Goal: Find specific page/section: Find specific page/section

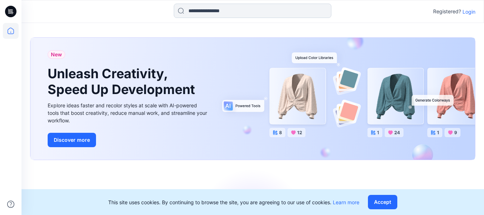
click at [219, 8] on input at bounding box center [253, 11] width 158 height 14
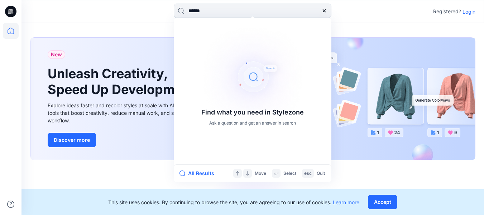
type input "******"
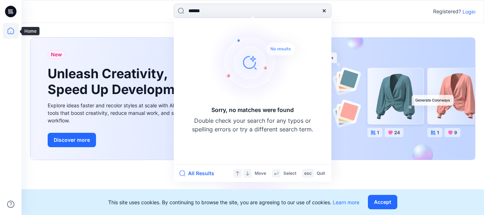
click at [10, 32] on icon at bounding box center [11, 31] width 16 height 16
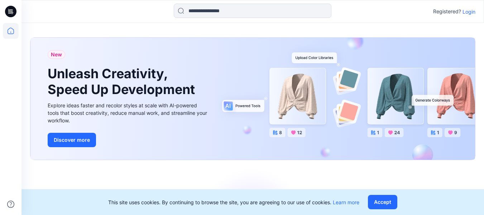
click at [474, 10] on p "Login" at bounding box center [469, 12] width 13 height 8
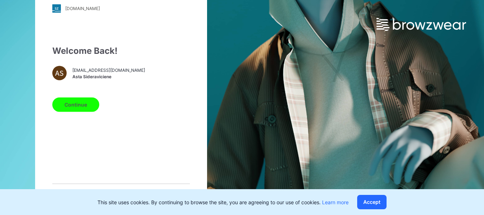
click at [73, 108] on button "Continue" at bounding box center [75, 104] width 47 height 14
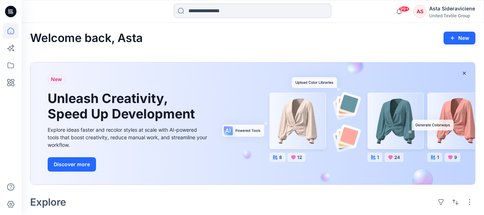
click at [207, 13] on input at bounding box center [253, 11] width 158 height 14
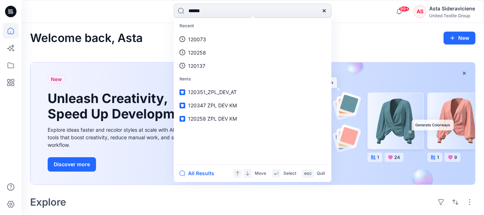
type input "******"
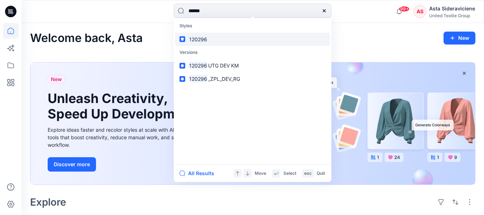
click at [209, 42] on link "120296" at bounding box center [252, 39] width 155 height 13
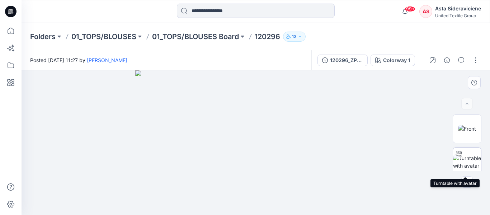
click at [460, 159] on img at bounding box center [467, 161] width 28 height 15
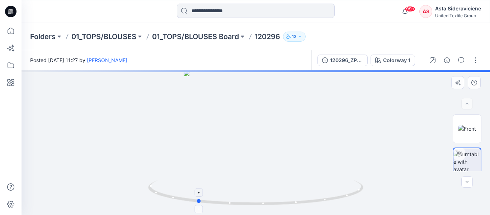
drag, startPoint x: 253, startPoint y: 206, endPoint x: 194, endPoint y: 190, distance: 61.2
click at [193, 192] on icon at bounding box center [256, 193] width 217 height 27
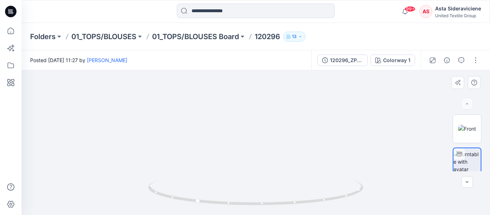
drag, startPoint x: 278, startPoint y: 92, endPoint x: 265, endPoint y: 160, distance: 68.9
click at [278, 167] on img at bounding box center [257, 61] width 641 height 308
drag, startPoint x: 196, startPoint y: 203, endPoint x: 240, endPoint y: 209, distance: 44.9
click at [240, 207] on icon at bounding box center [256, 193] width 217 height 27
drag, startPoint x: 311, startPoint y: 129, endPoint x: 314, endPoint y: 206, distance: 76.4
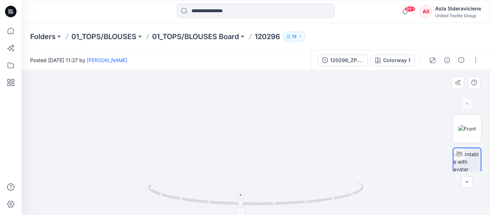
click at [314, 206] on div at bounding box center [256, 142] width 468 height 144
